Goal: Task Accomplishment & Management: Complete application form

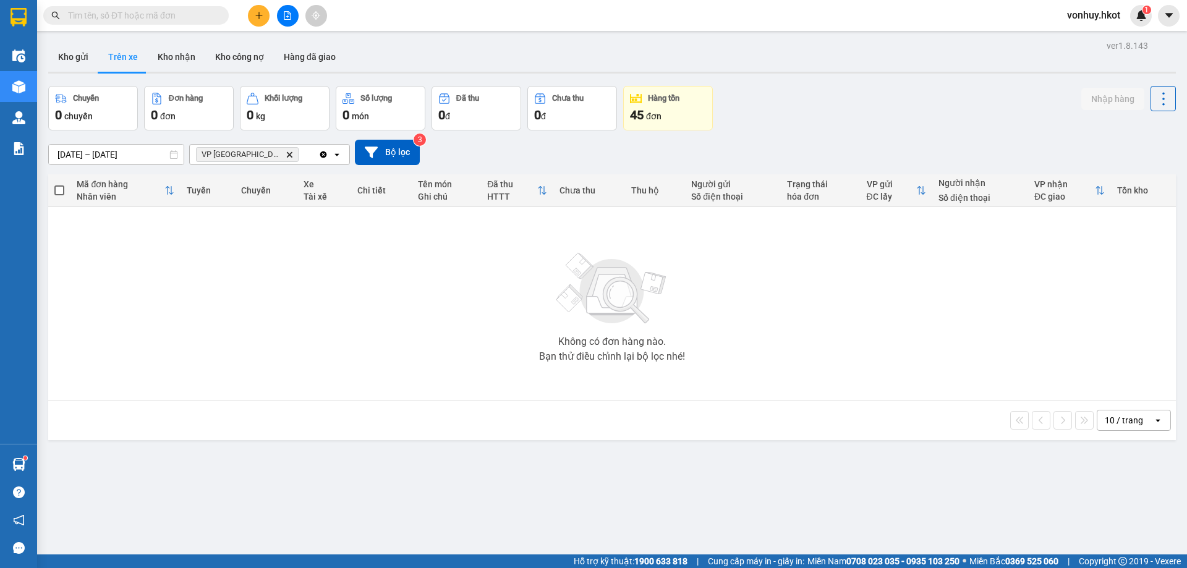
click at [130, 56] on button "Trên xe" at bounding box center [122, 57] width 49 height 30
click at [287, 154] on icon "VP Đà Nẵng, close by backspace" at bounding box center [290, 154] width 6 height 6
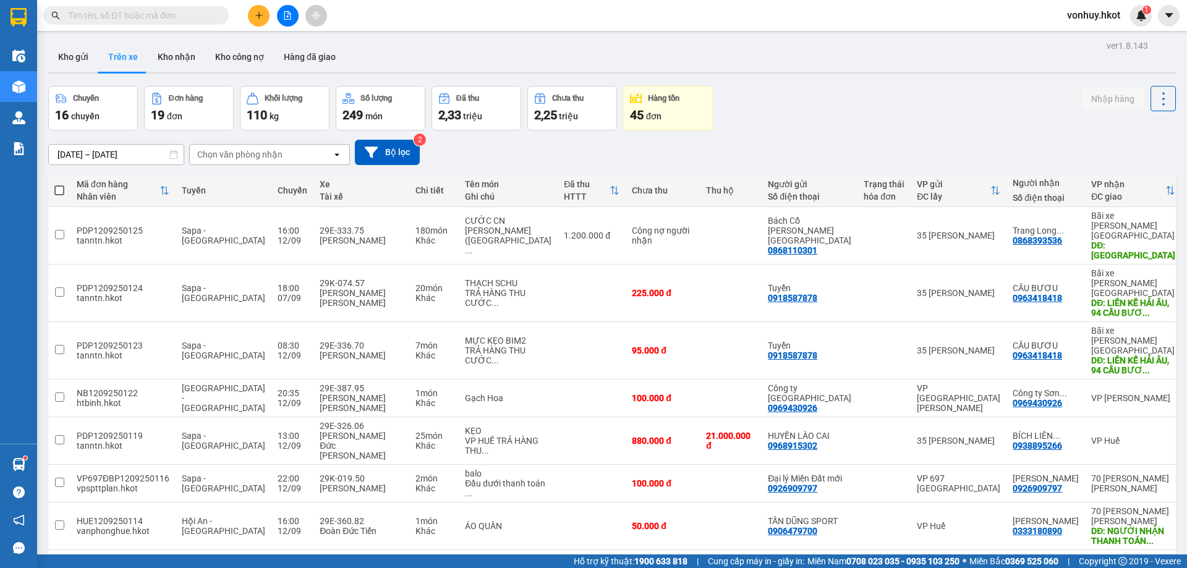
click at [129, 12] on input "text" at bounding box center [141, 16] width 146 height 14
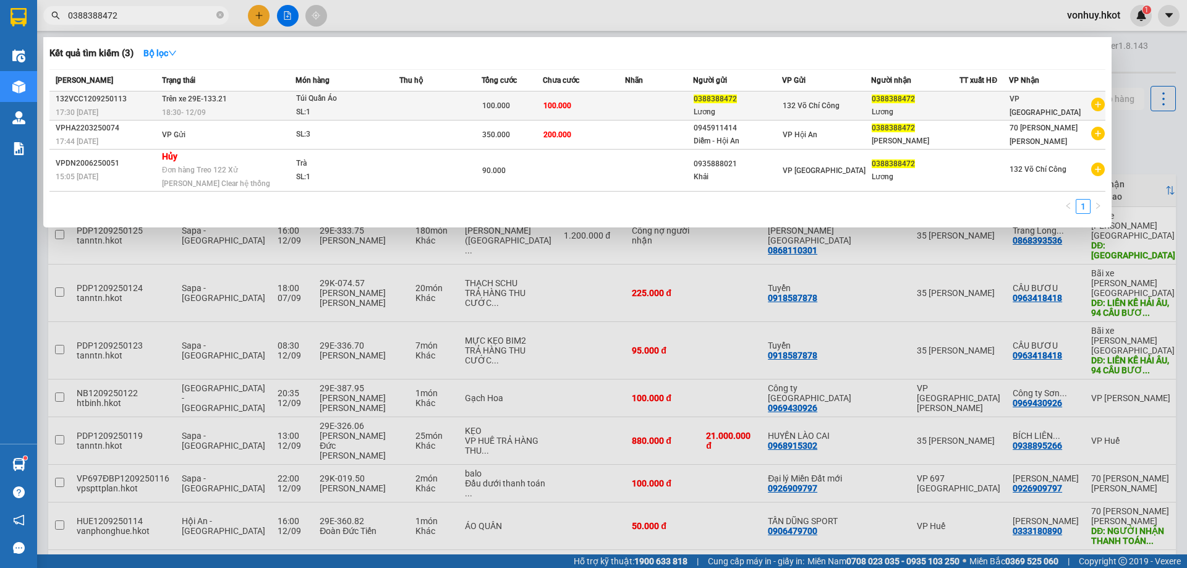
type input "0388388472"
click at [605, 113] on td "100.000" at bounding box center [584, 105] width 82 height 29
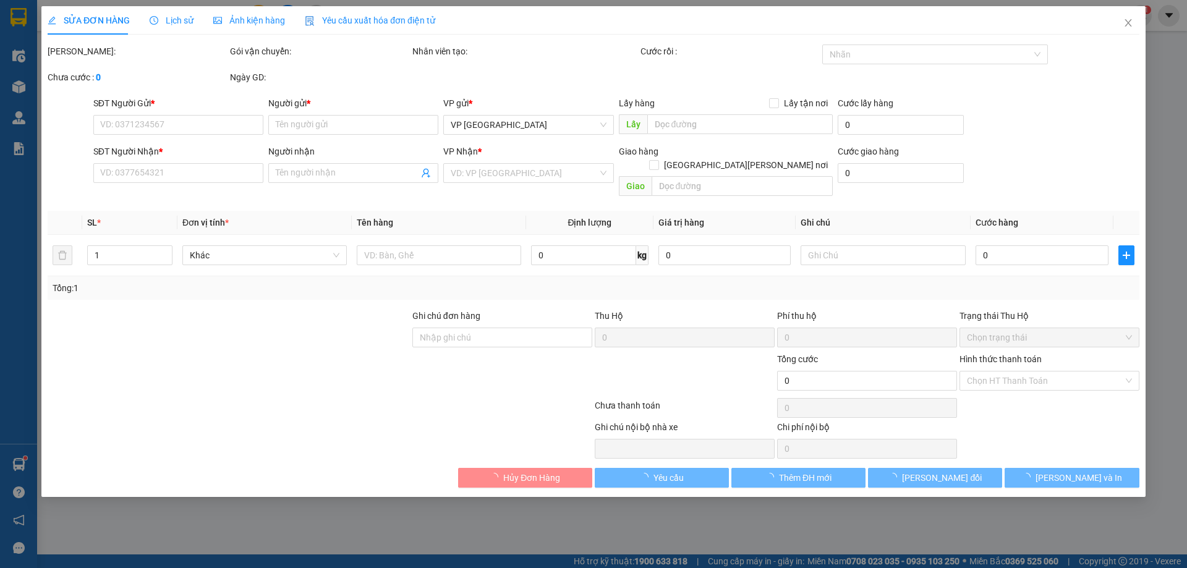
type input "0388388472"
type input "Lương"
type input "0388388472"
type input "Lương"
type input "100.000"
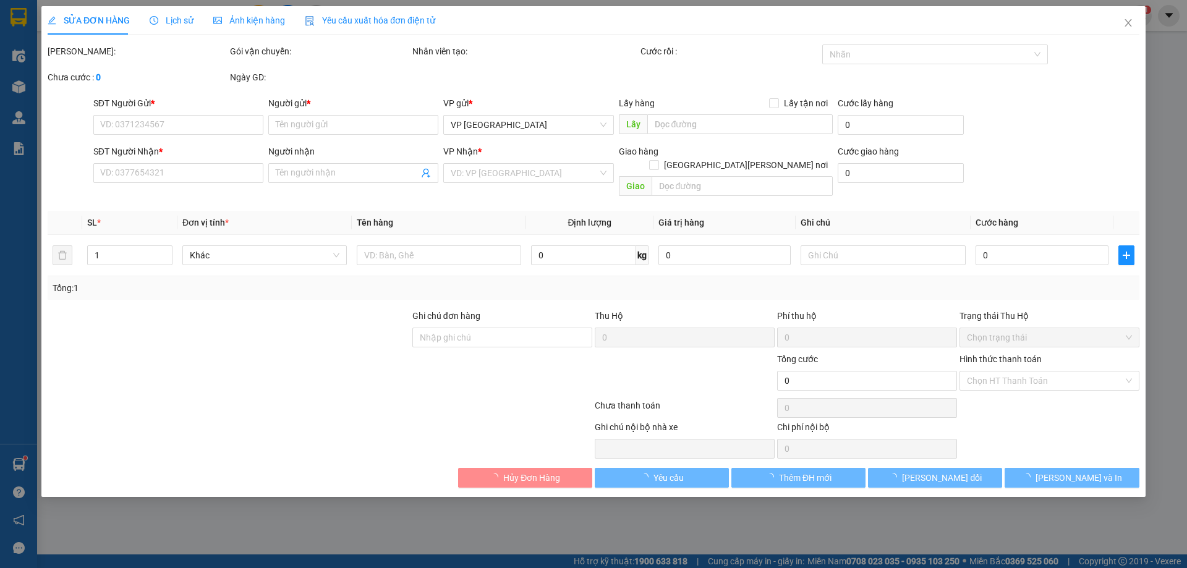
type input "100.000"
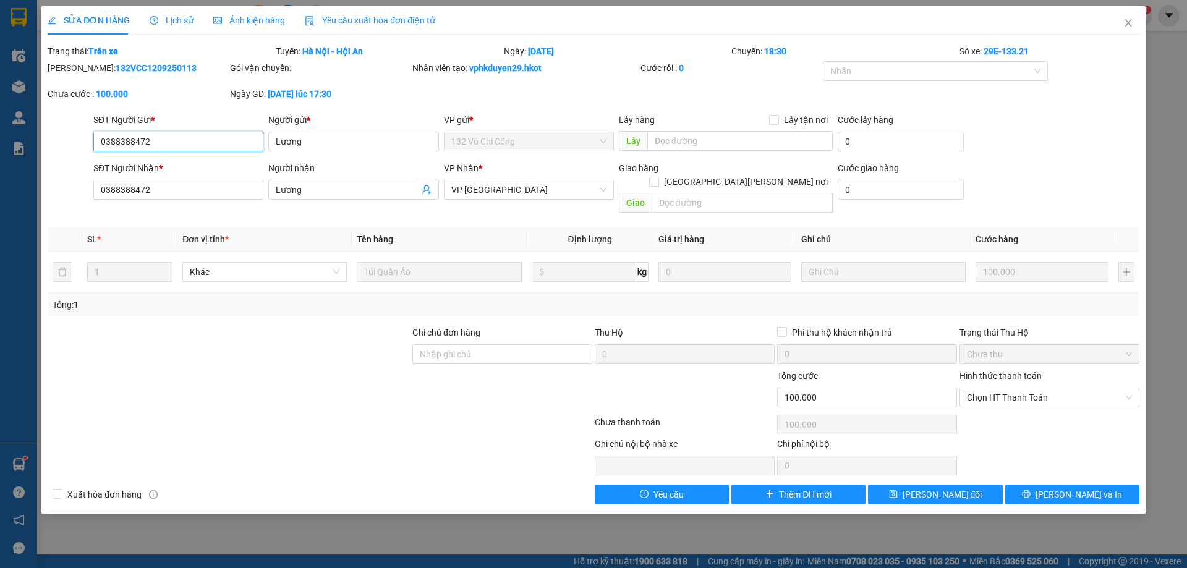
drag, startPoint x: 168, startPoint y: 142, endPoint x: 59, endPoint y: 138, distance: 108.9
click at [59, 138] on div "SĐT Người Gửi * 0388388472 0388388472 Người gửi * [PERSON_NAME] gửi * 132 [PERS…" at bounding box center [593, 134] width 1094 height 43
click at [1076, 488] on span "[PERSON_NAME] và In" at bounding box center [1078, 495] width 87 height 14
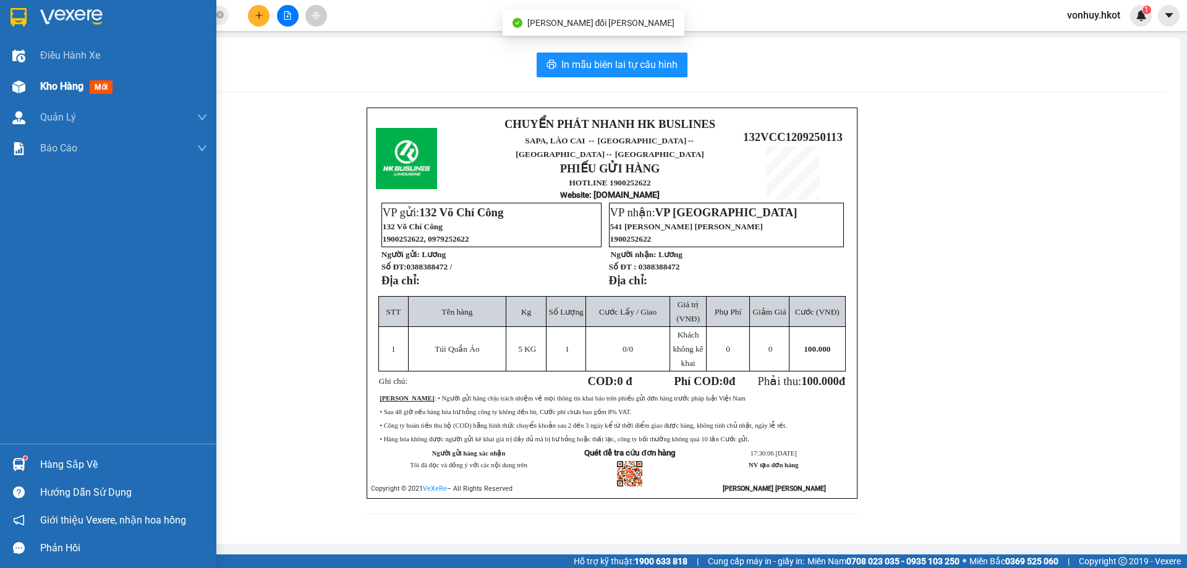
click at [40, 85] on div "Kho hàng mới" at bounding box center [108, 86] width 216 height 31
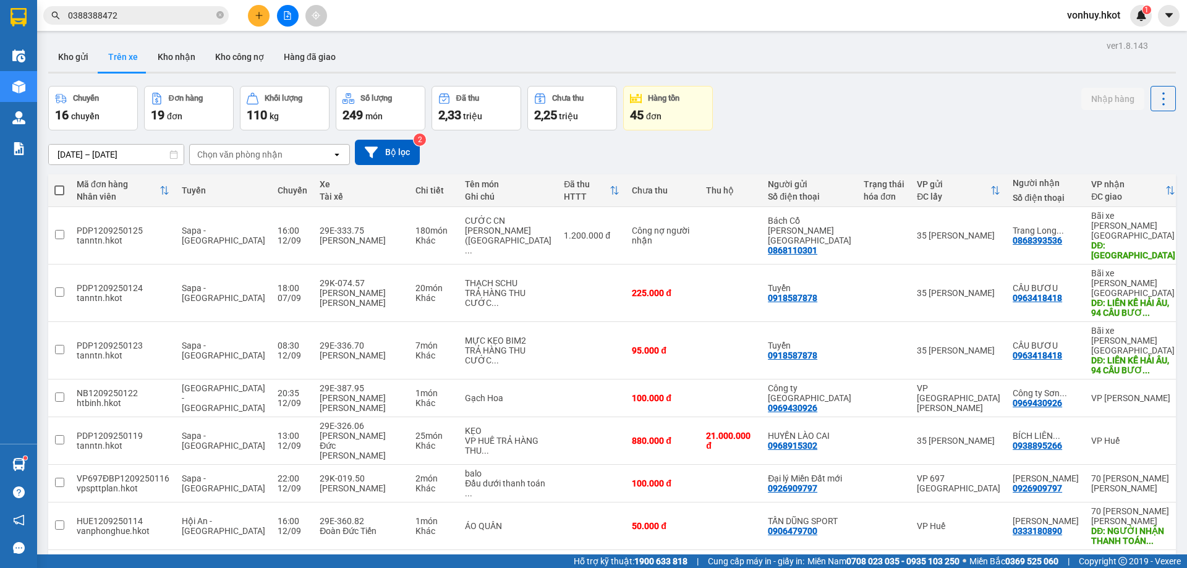
click at [97, 102] on div "Chuyến" at bounding box center [86, 98] width 26 height 9
click at [119, 154] on input "[DATE] – [DATE]" at bounding box center [116, 155] width 135 height 20
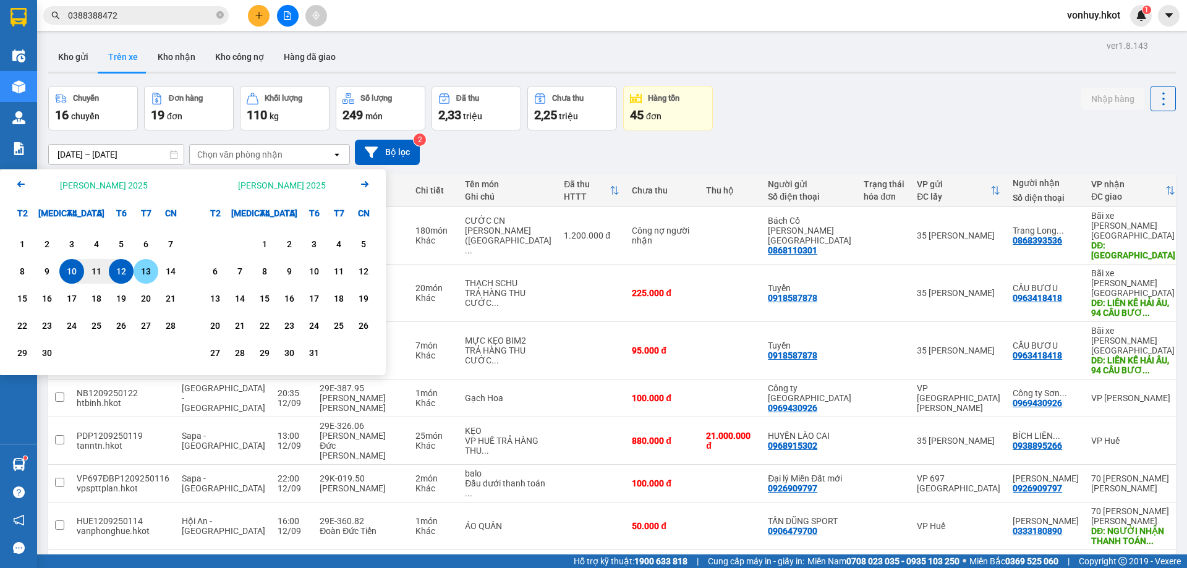
click at [143, 271] on div "13" at bounding box center [145, 271] width 17 height 15
click at [74, 273] on div "10" at bounding box center [71, 271] width 17 height 15
type input "[DATE] – [DATE]"
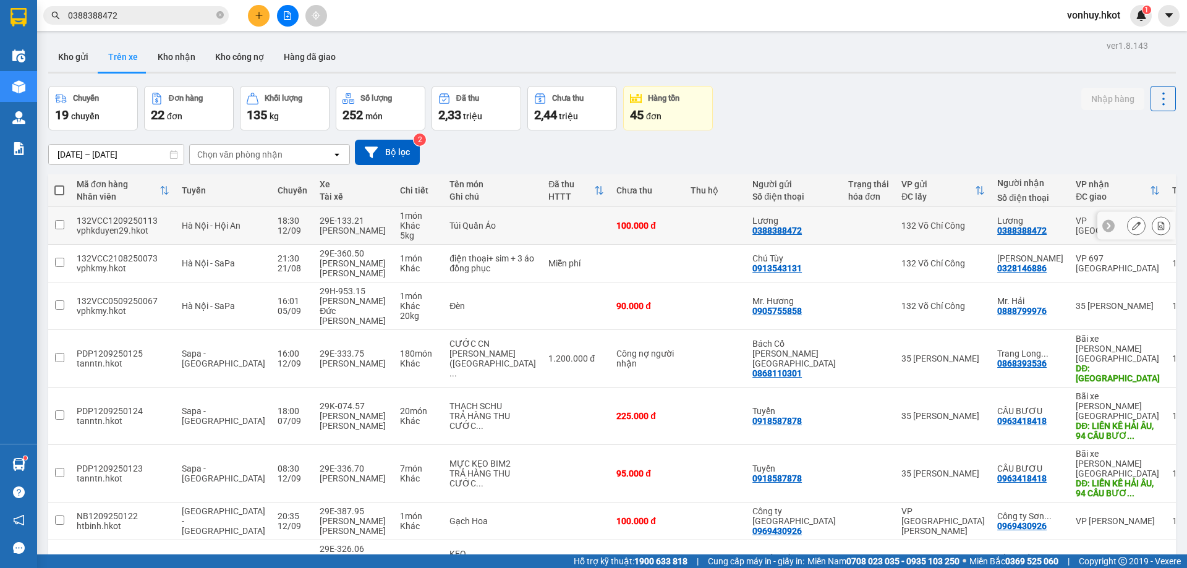
click at [1104, 227] on icon at bounding box center [1108, 225] width 9 height 9
click at [1157, 219] on div at bounding box center [1166, 226] width 19 height 28
click at [684, 230] on td at bounding box center [715, 226] width 62 height 38
checkbox input "true"
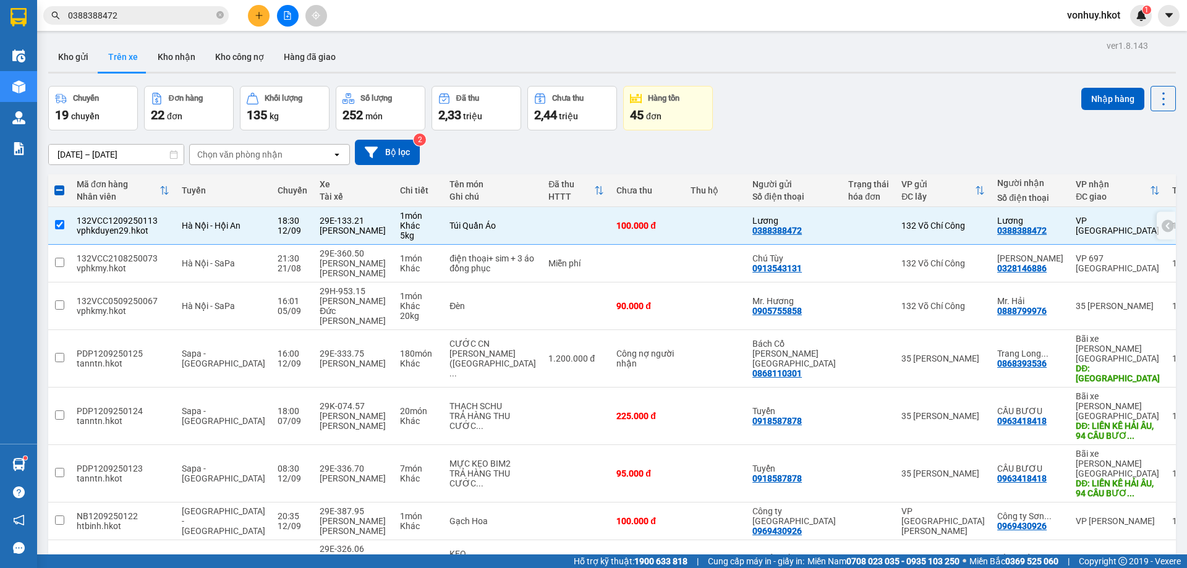
click at [1163, 225] on icon at bounding box center [1167, 225] width 9 height 9
click at [1132, 226] on icon at bounding box center [1136, 225] width 9 height 9
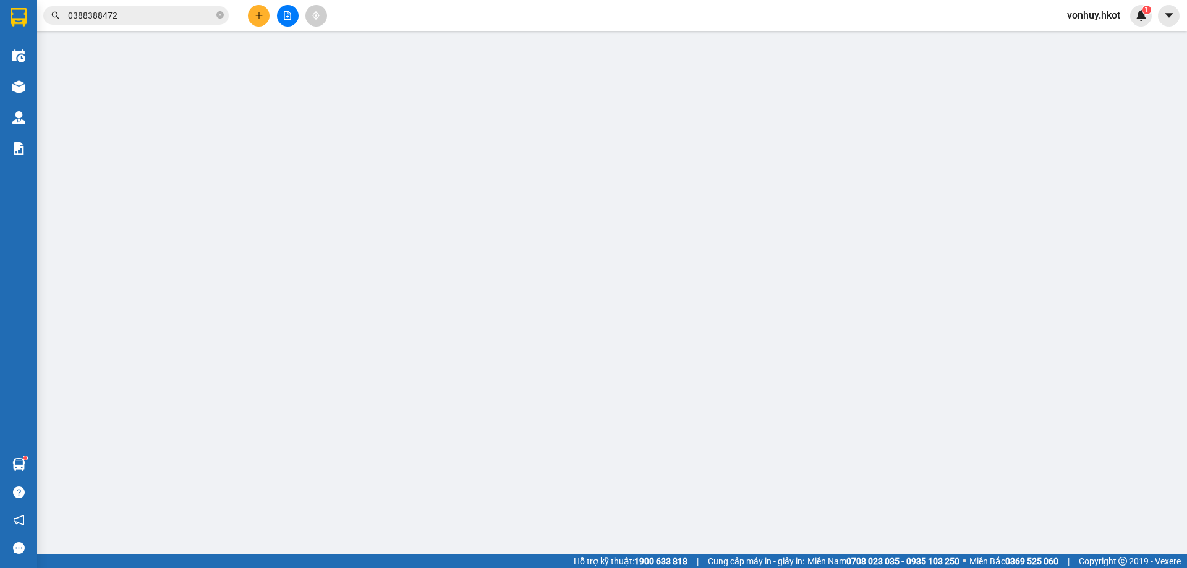
type input "0388388472"
type input "Lương"
type input "0388388472"
type input "Lương"
type input "100.000"
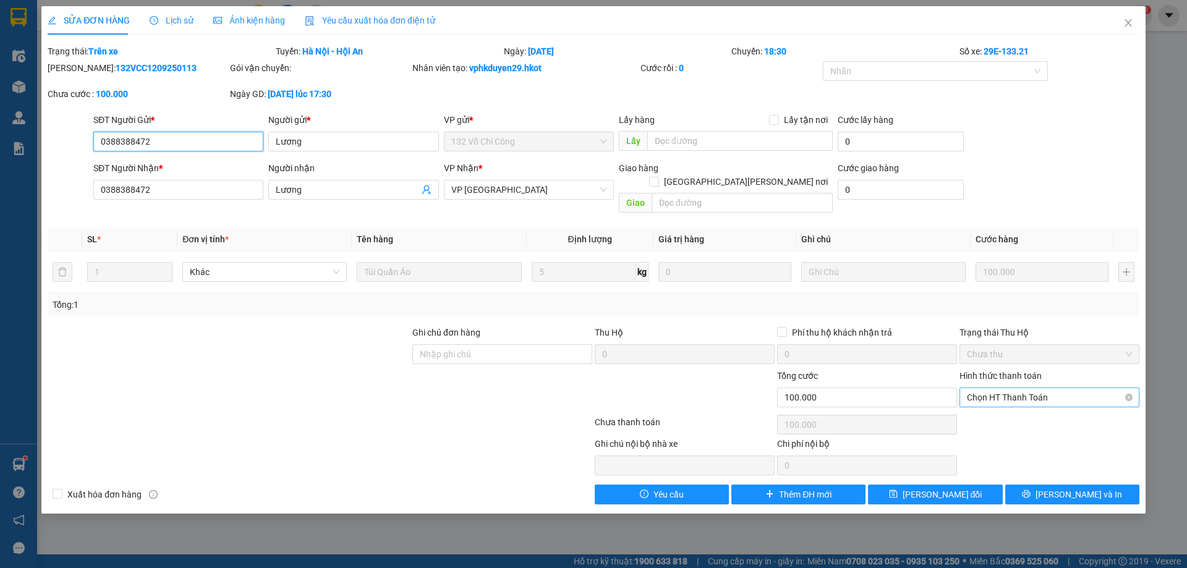
click at [993, 388] on span "Chọn HT Thanh Toán" at bounding box center [1049, 397] width 165 height 19
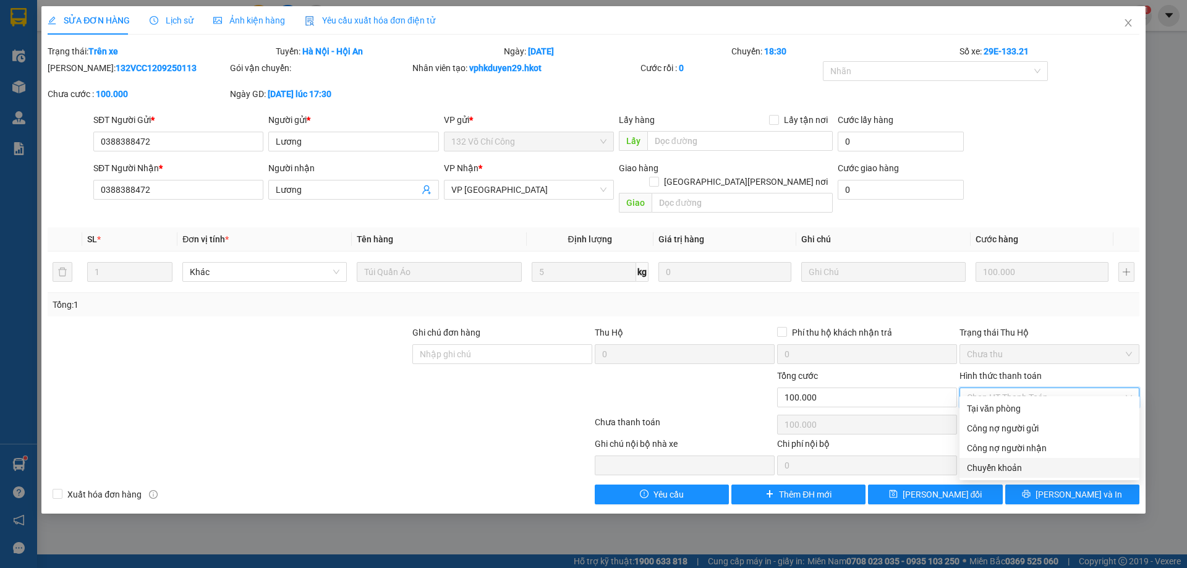
click at [993, 466] on div "Chuyển khoản" at bounding box center [1049, 468] width 165 height 14
type input "0"
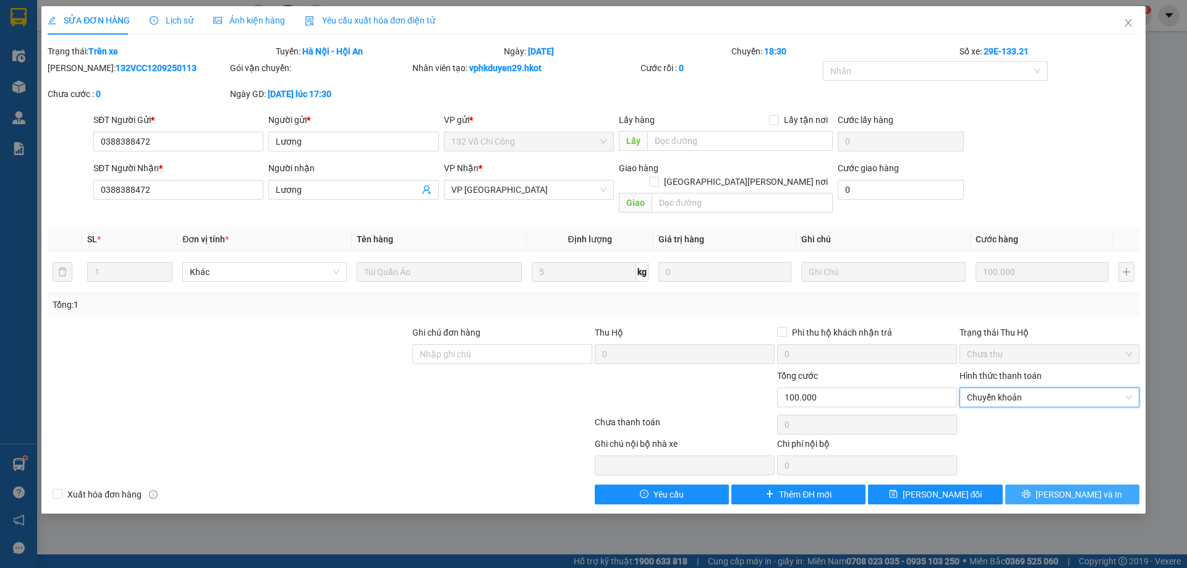
click at [1081, 488] on span "[PERSON_NAME] và In" at bounding box center [1078, 495] width 87 height 14
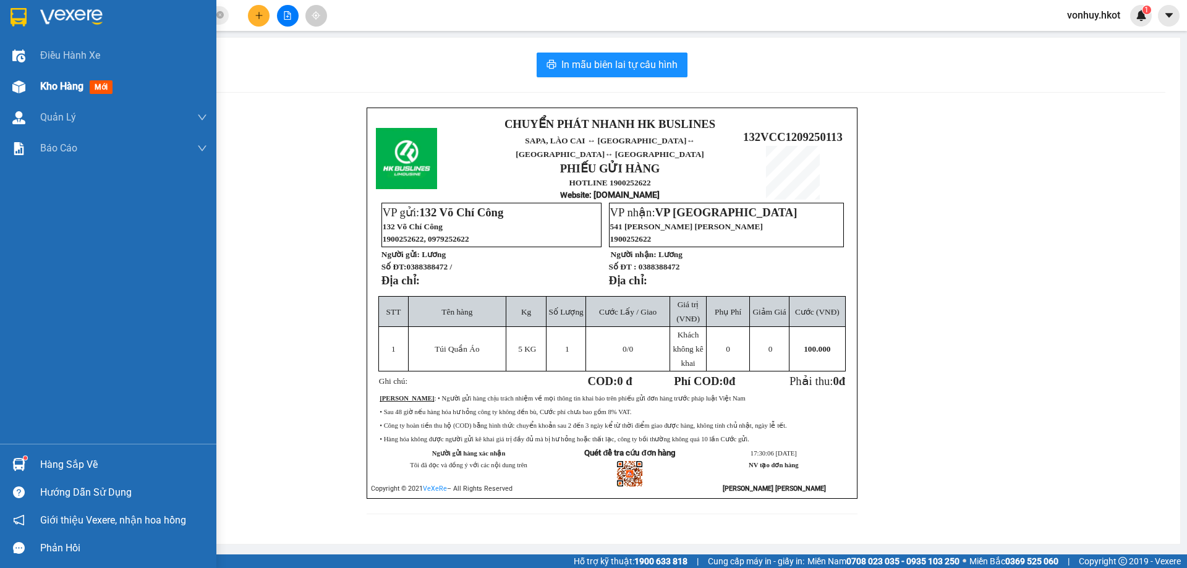
click at [32, 90] on div "Kho hàng mới" at bounding box center [108, 86] width 216 height 31
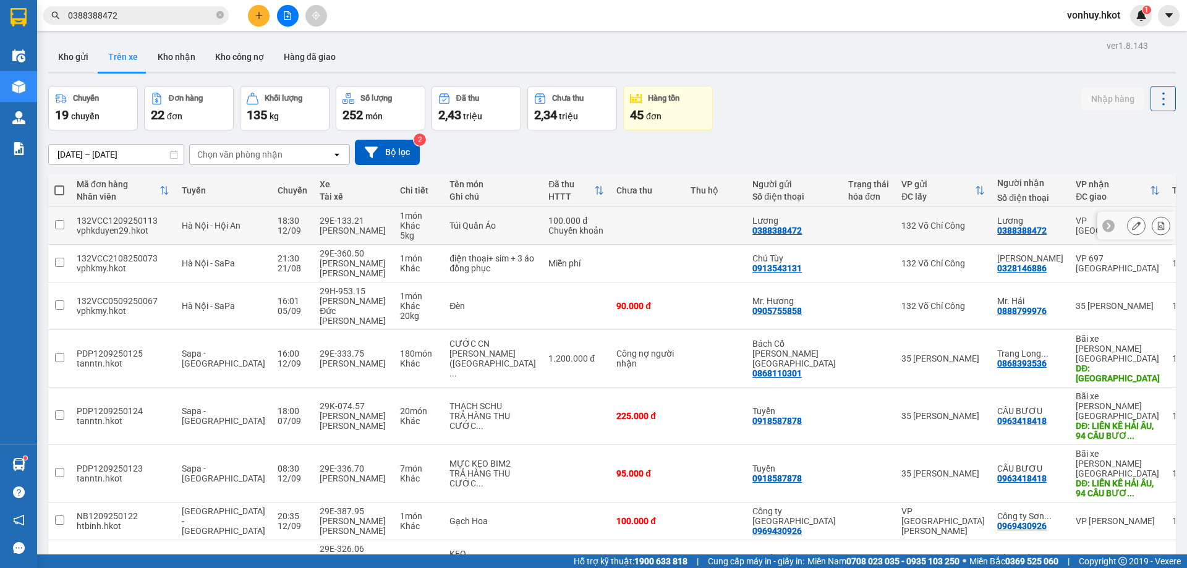
click at [62, 222] on input "checkbox" at bounding box center [59, 224] width 9 height 9
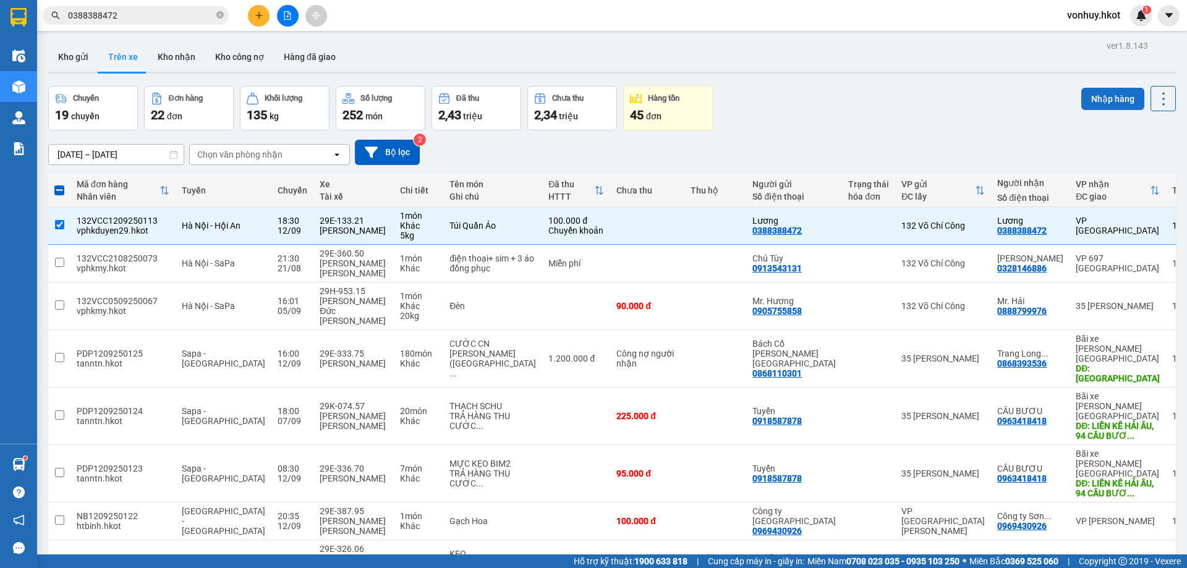
click at [1098, 99] on button "Nhập hàng" at bounding box center [1112, 99] width 63 height 22
checkbox input "false"
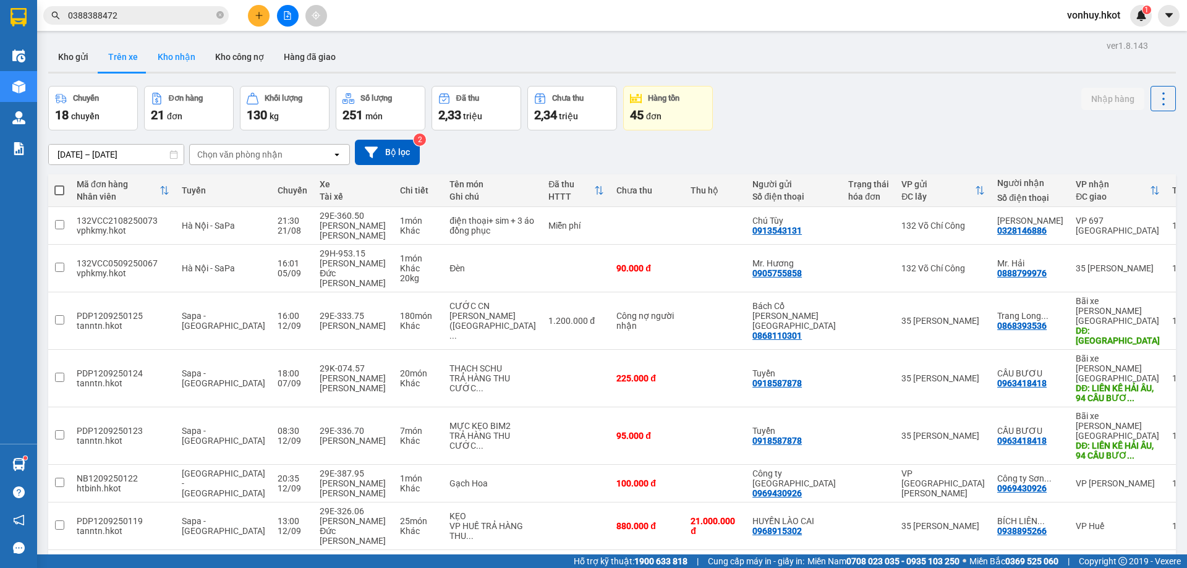
click at [174, 58] on button "Kho nhận" at bounding box center [176, 57] width 57 height 30
type input "[DATE] – [DATE]"
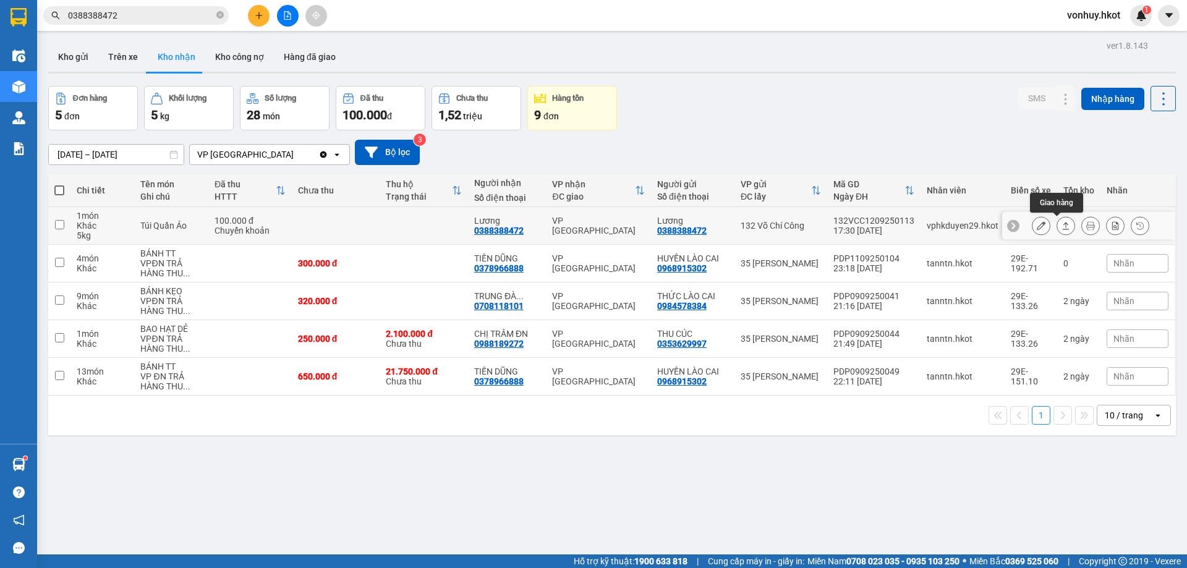
click at [1061, 221] on icon at bounding box center [1065, 225] width 9 height 9
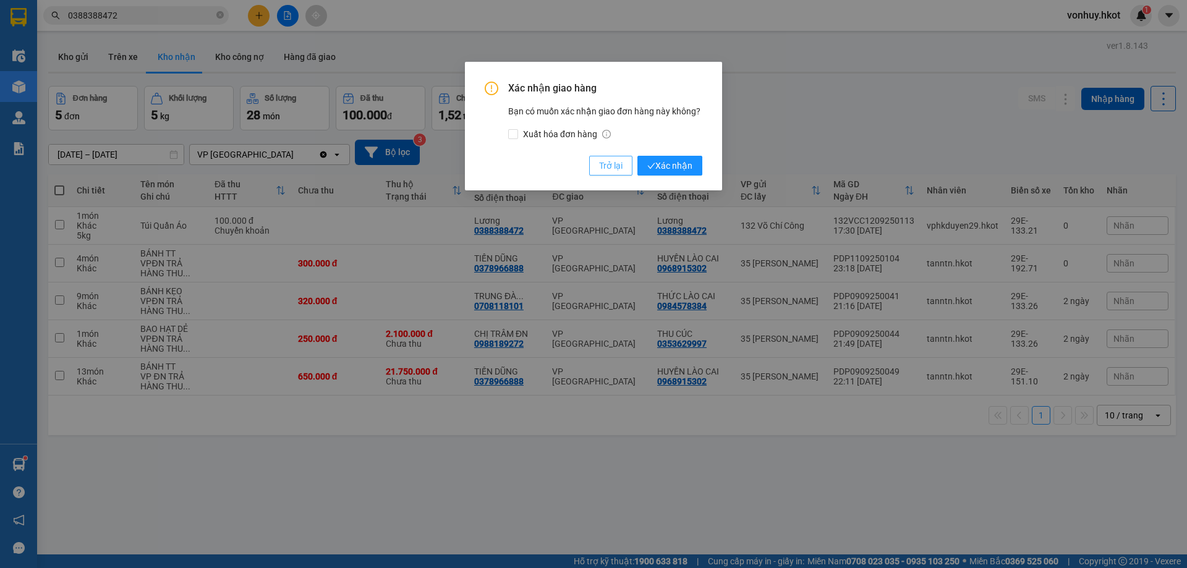
click at [614, 169] on span "Trở lại" at bounding box center [610, 166] width 23 height 14
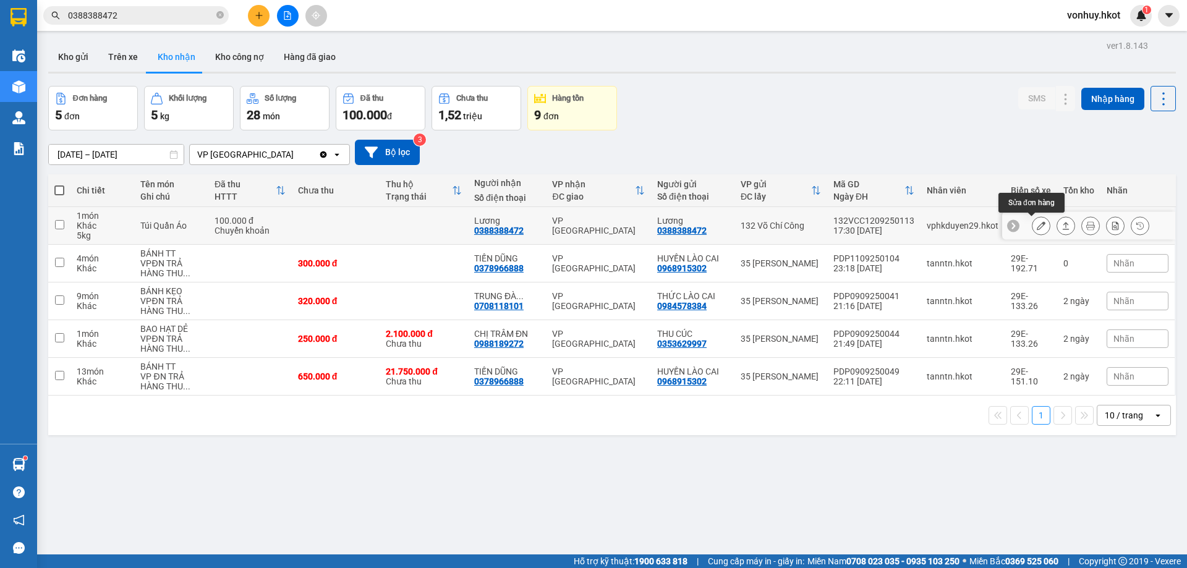
click at [1037, 228] on icon at bounding box center [1041, 225] width 9 height 9
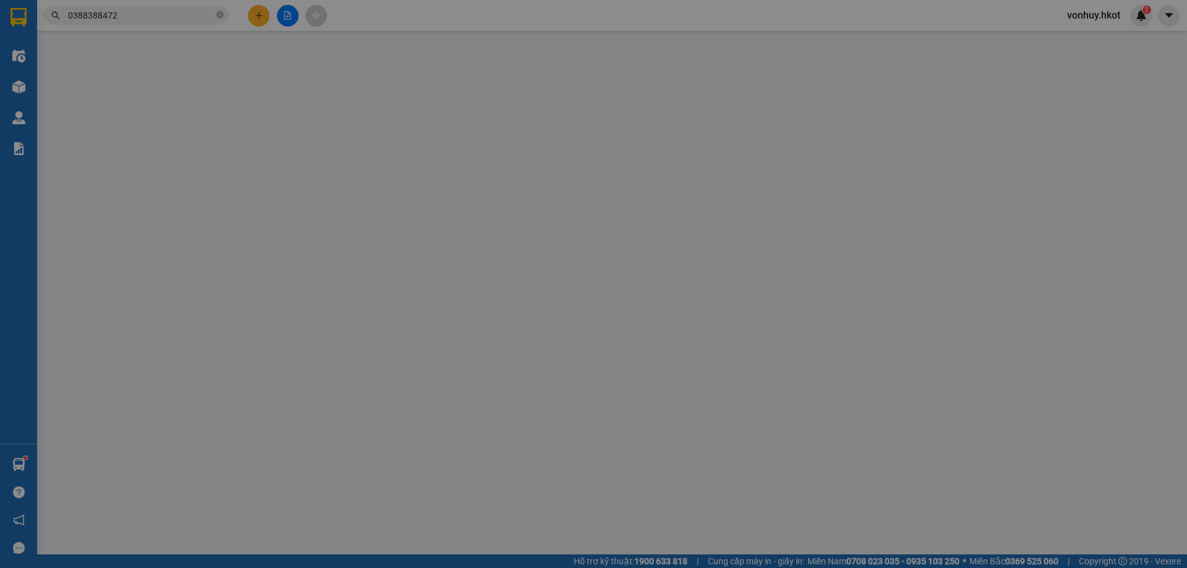
type input "0388388472"
type input "Lương"
type input "0388388472"
type input "Lương"
type input "100.000"
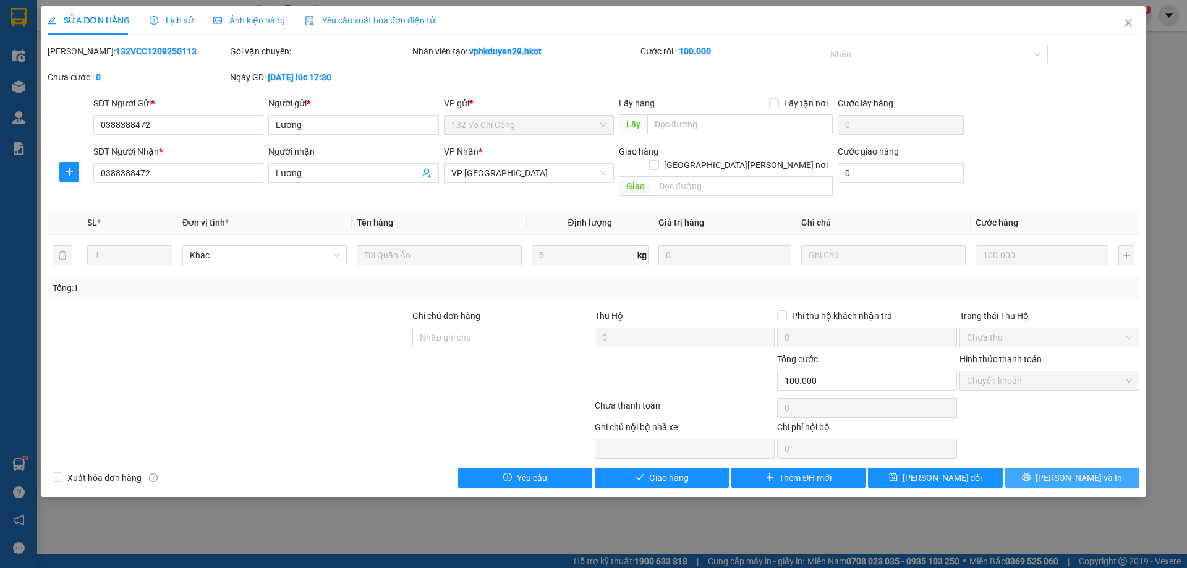
click at [1030, 473] on icon "printer" at bounding box center [1026, 477] width 9 height 9
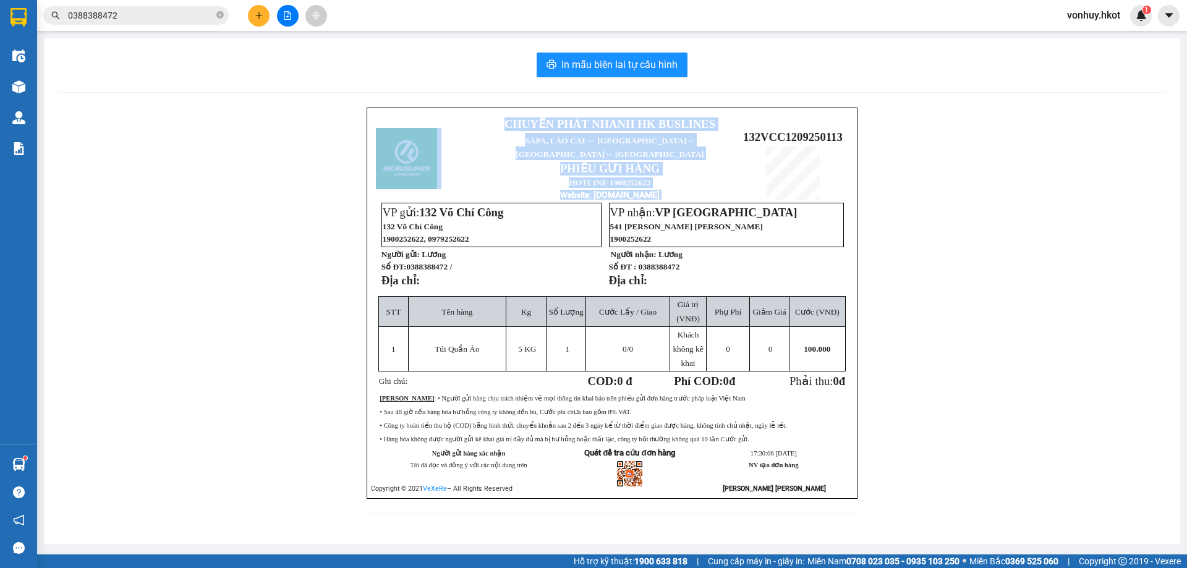
drag, startPoint x: 742, startPoint y: 122, endPoint x: 855, endPoint y: 126, distance: 113.2
click at [855, 126] on div "CHUYỂN PHÁT NHANH HK BUSLINES SAPA, [GEOGRAPHIC_DATA] ↔ [GEOGRAPHIC_DATA] ↔ [GE…" at bounding box center [612, 303] width 491 height 391
copy table "CHUYỂN PHÁT NHANH HK BUSLINES SAPA, [GEOGRAPHIC_DATA] ↔ [GEOGRAPHIC_DATA] ↔ [GE…"
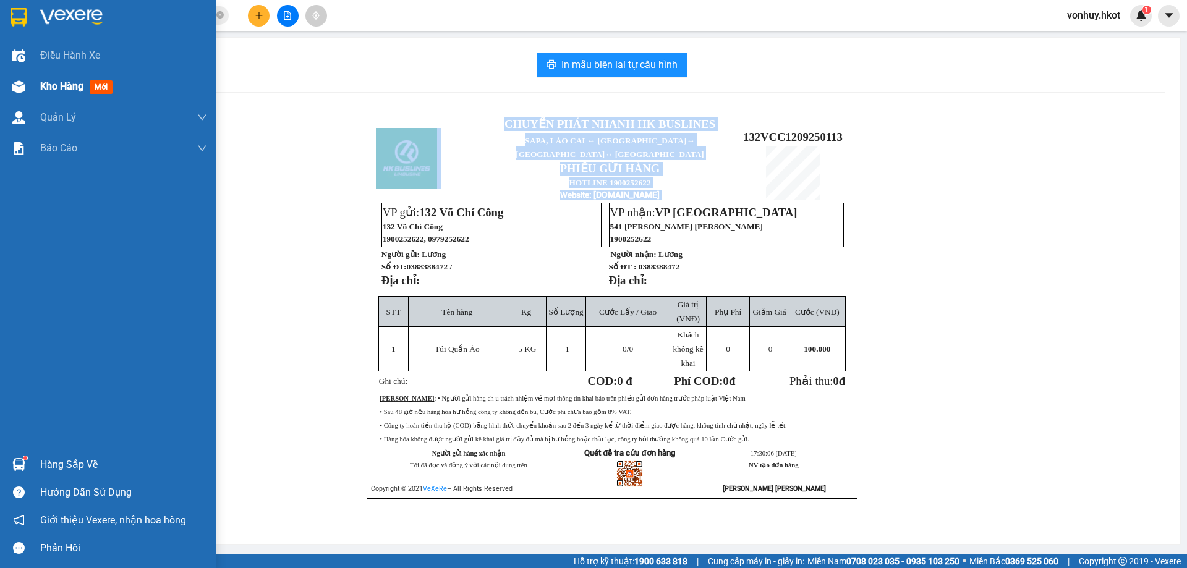
click at [22, 88] on img at bounding box center [18, 86] width 13 height 13
